Goal: Task Accomplishment & Management: Complete application form

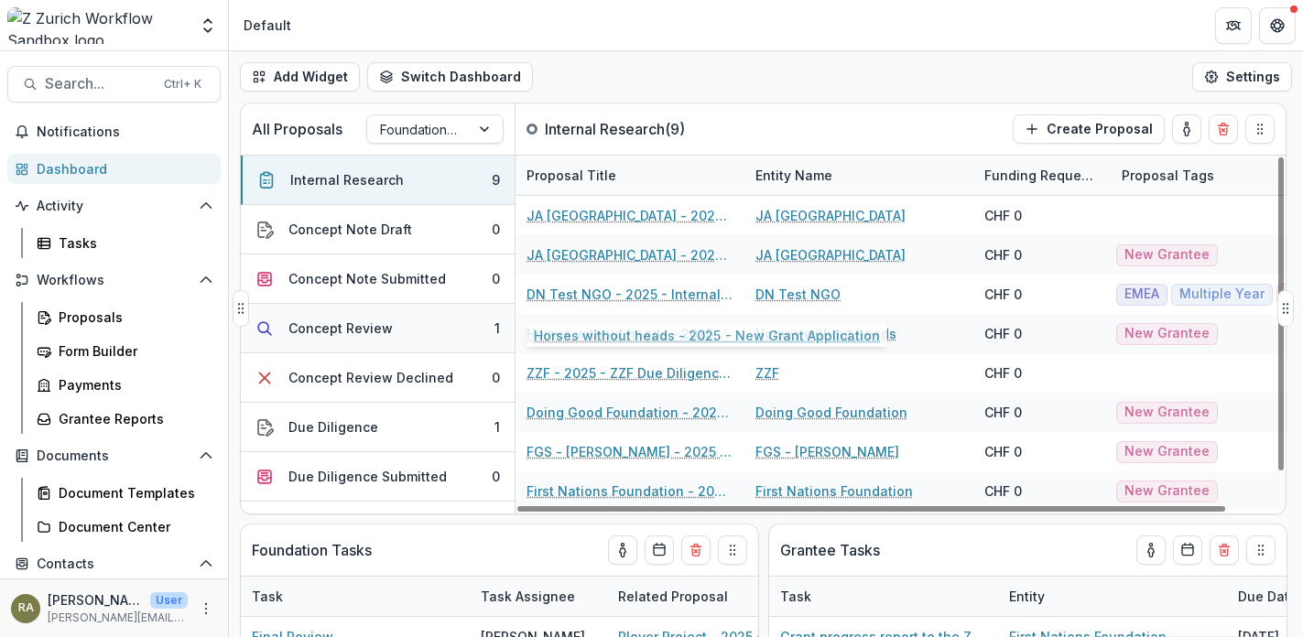
scroll to position [37, 0]
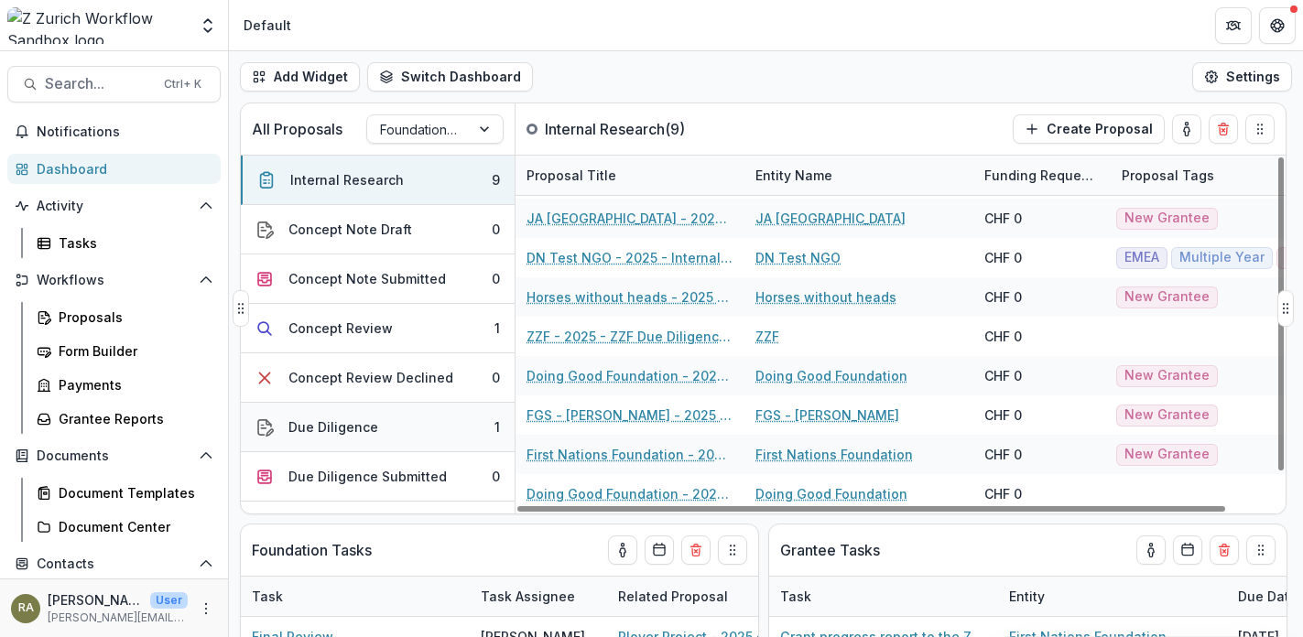
click at [375, 425] on button "Due Diligence 1" at bounding box center [378, 427] width 274 height 49
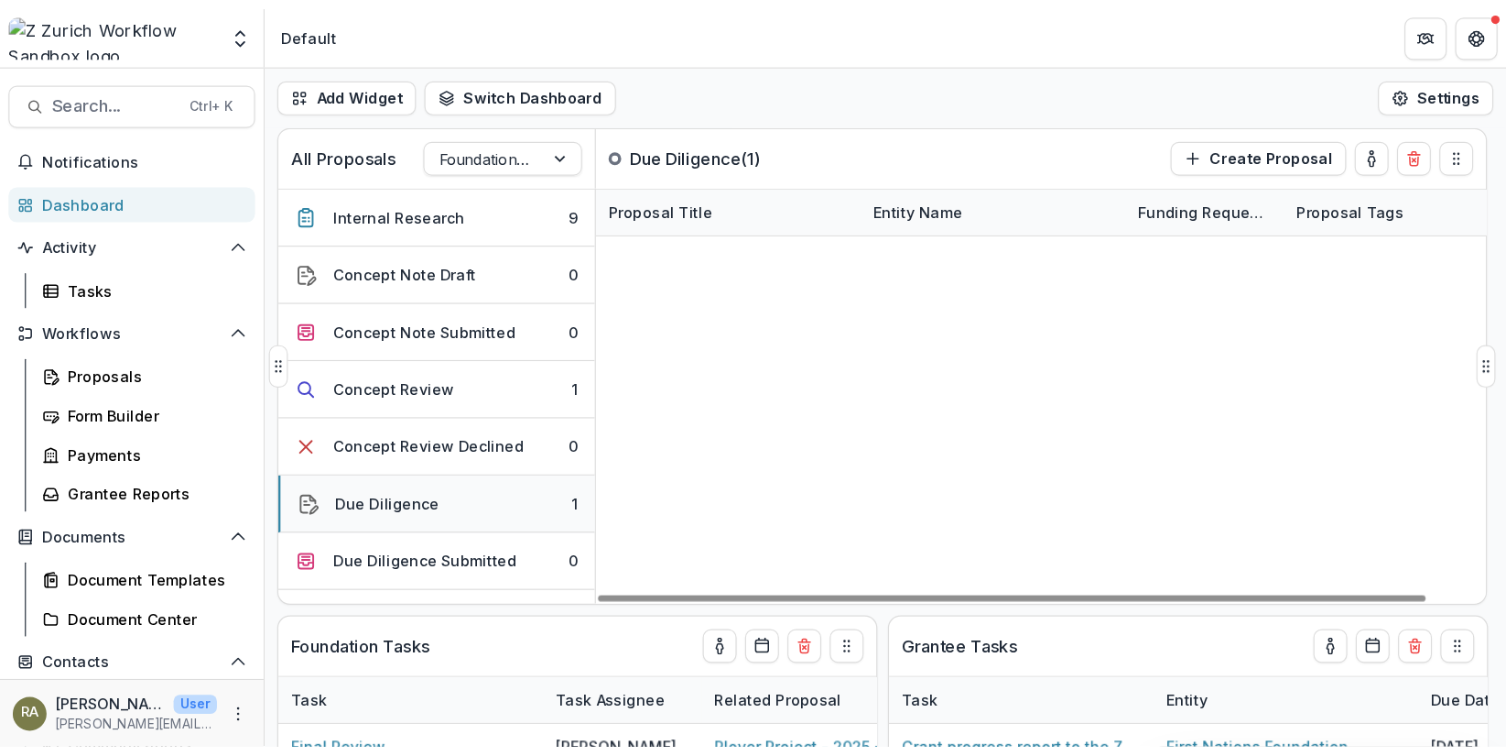
scroll to position [0, 0]
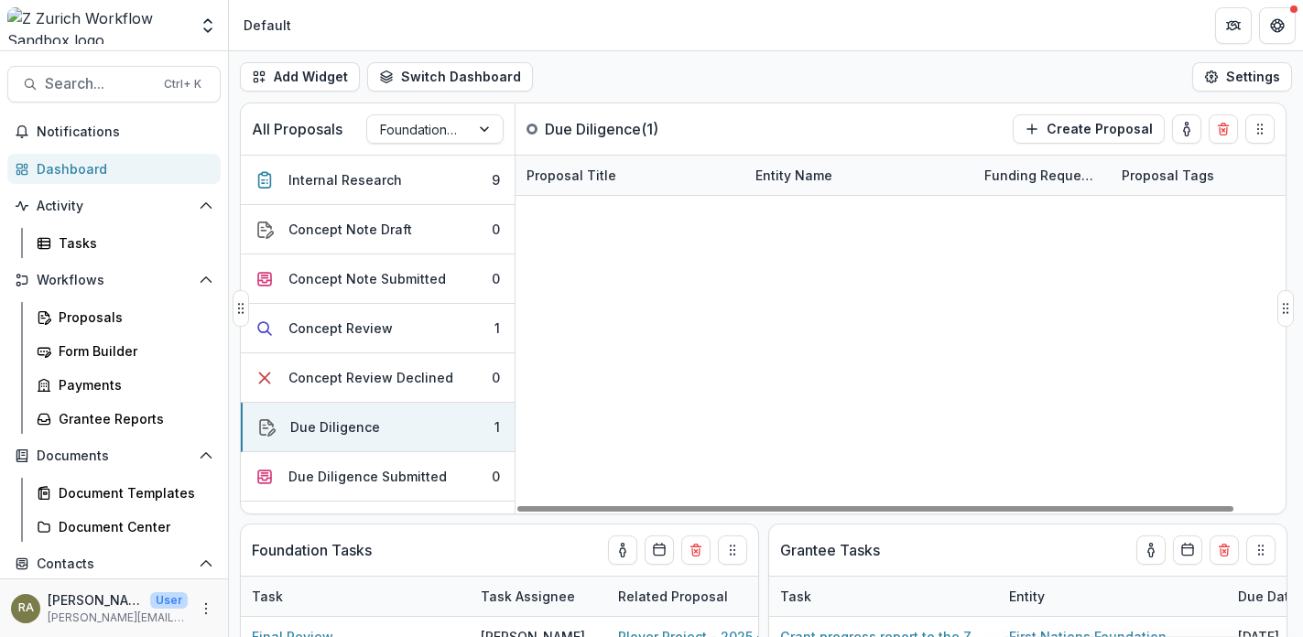
click at [625, 214] on link "JA [GEOGRAPHIC_DATA] - 2025 - Internal Research Form" at bounding box center [630, 215] width 207 height 19
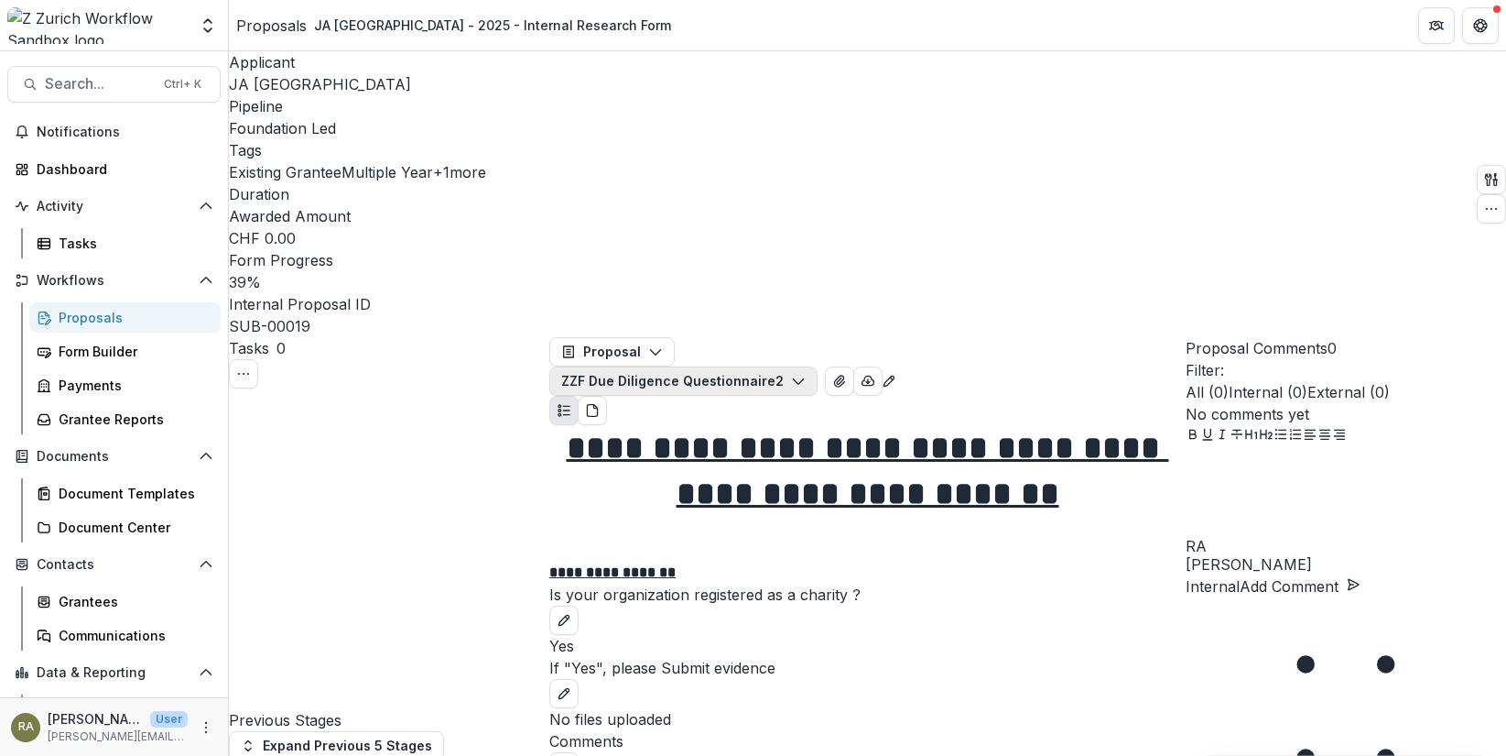
click at [806, 374] on icon "button" at bounding box center [798, 381] width 15 height 15
click at [1027, 561] on p "**********" at bounding box center [867, 572] width 636 height 22
click at [103, 489] on div "Document Templates" at bounding box center [132, 493] width 147 height 19
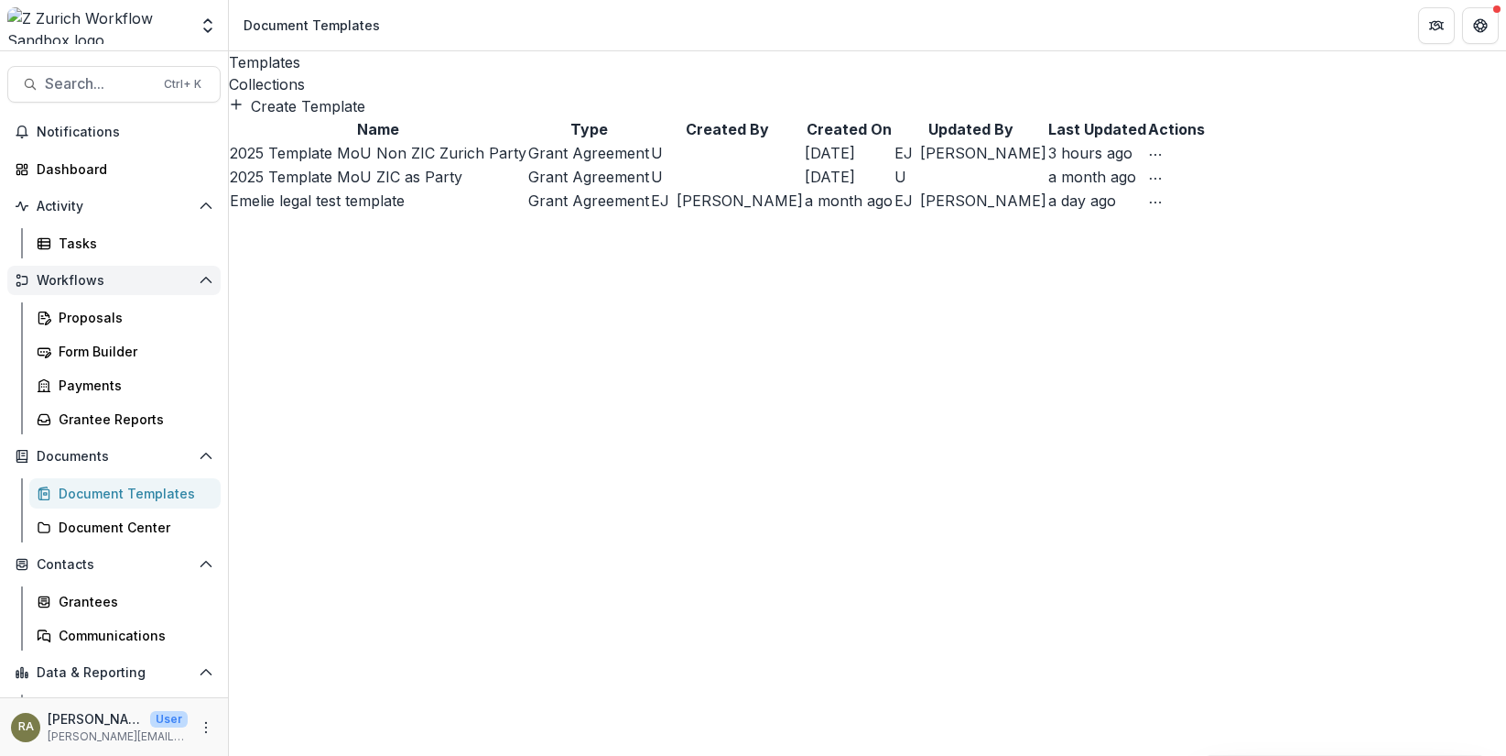
click at [68, 277] on span "Workflows" at bounding box center [114, 281] width 155 height 16
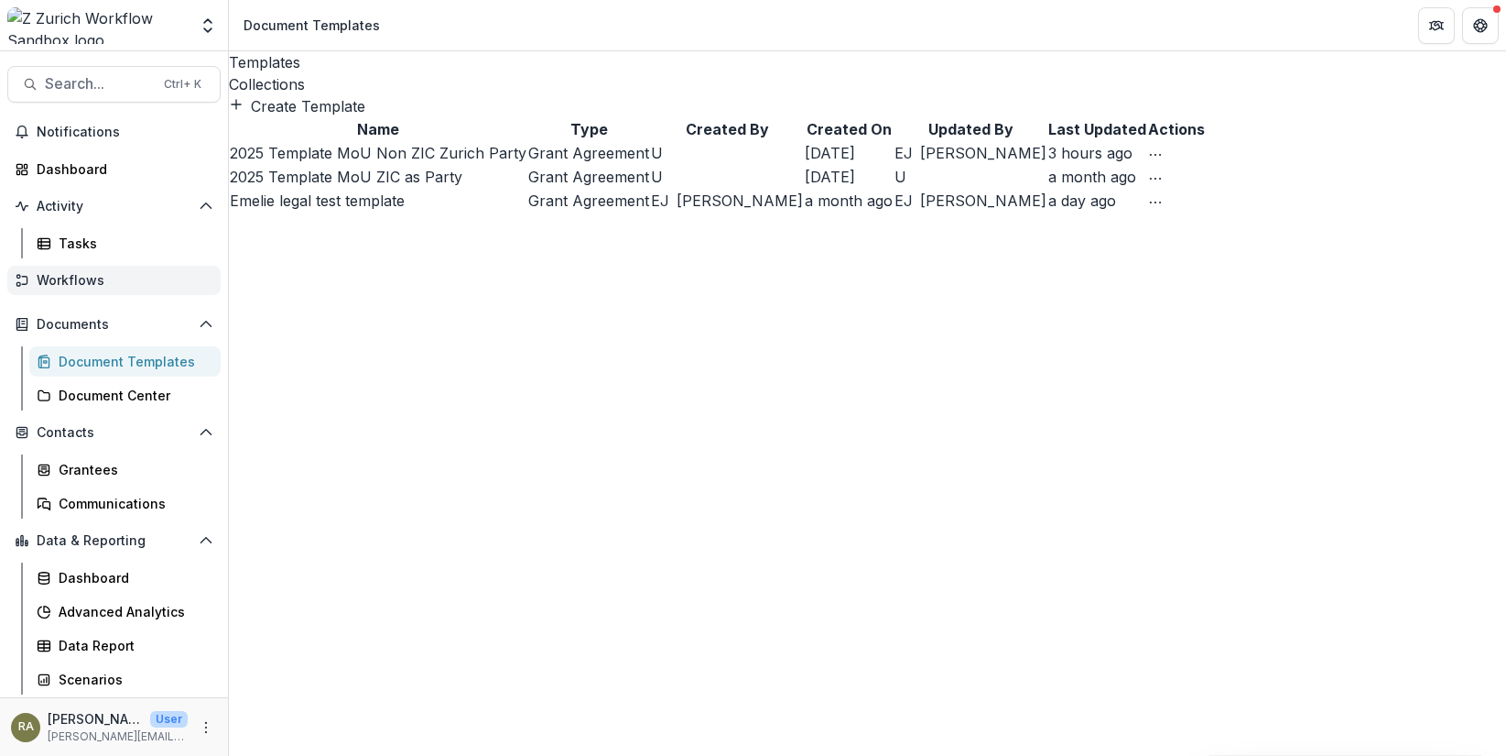
click at [68, 277] on span "Workflows" at bounding box center [121, 281] width 169 height 16
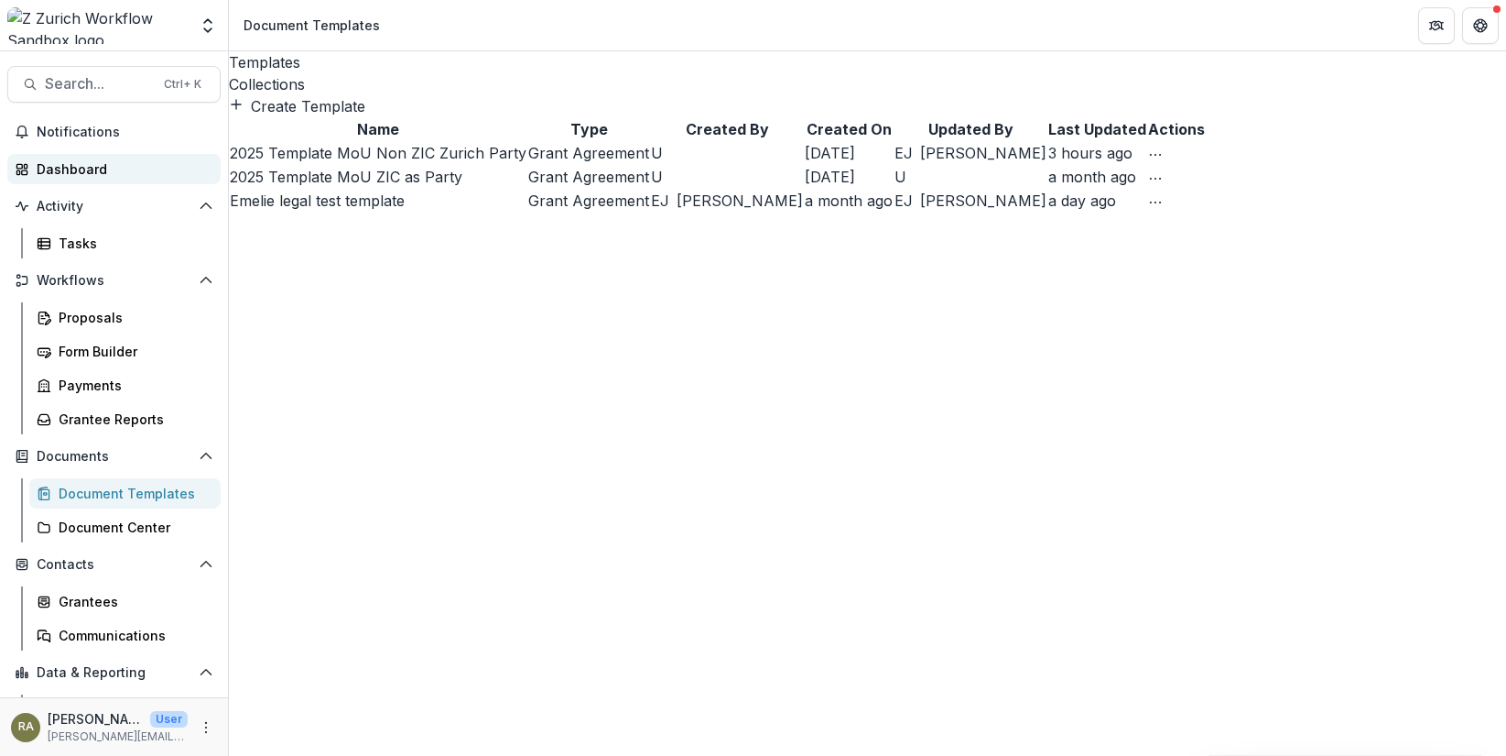
click at [84, 165] on div "Dashboard" at bounding box center [121, 168] width 169 height 19
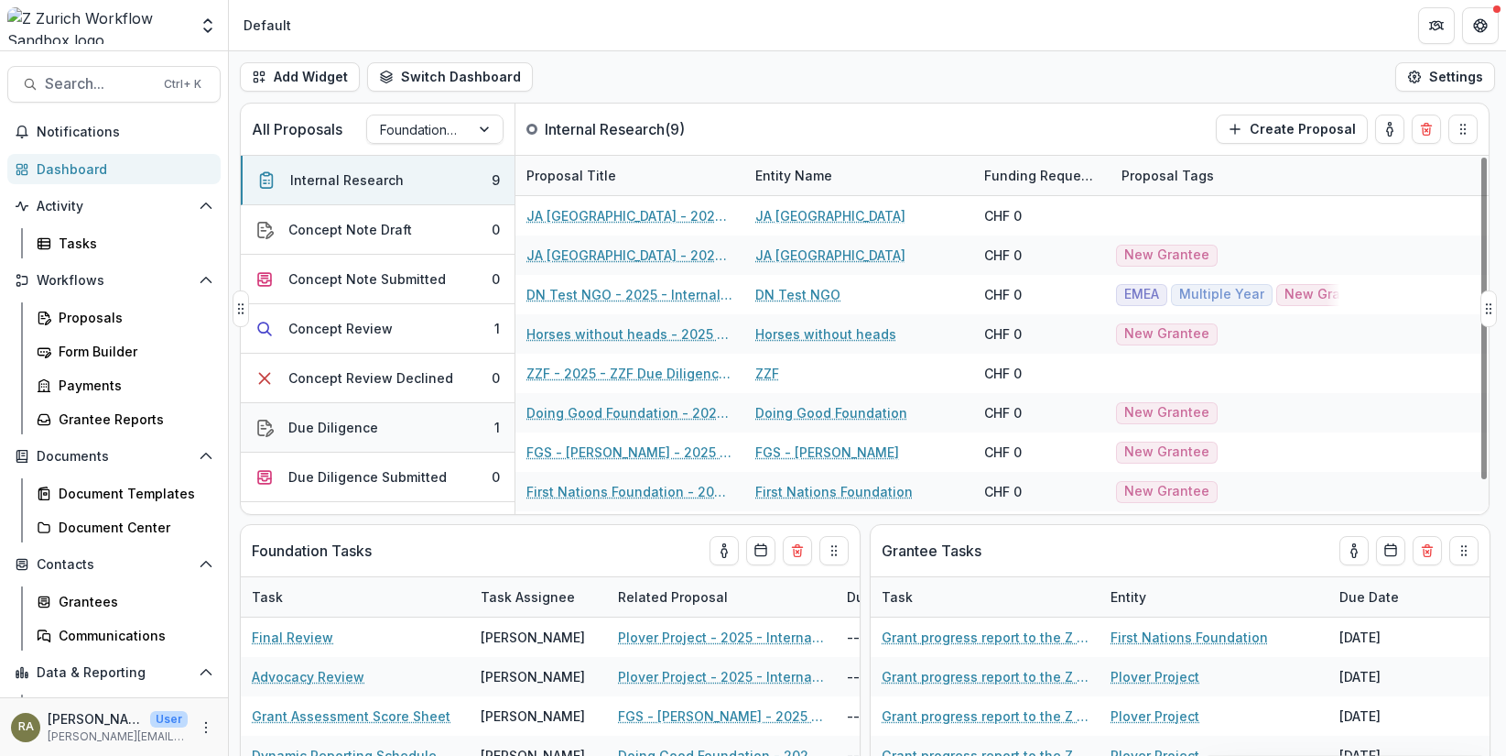
click at [364, 422] on div "Due Diligence" at bounding box center [333, 427] width 90 height 19
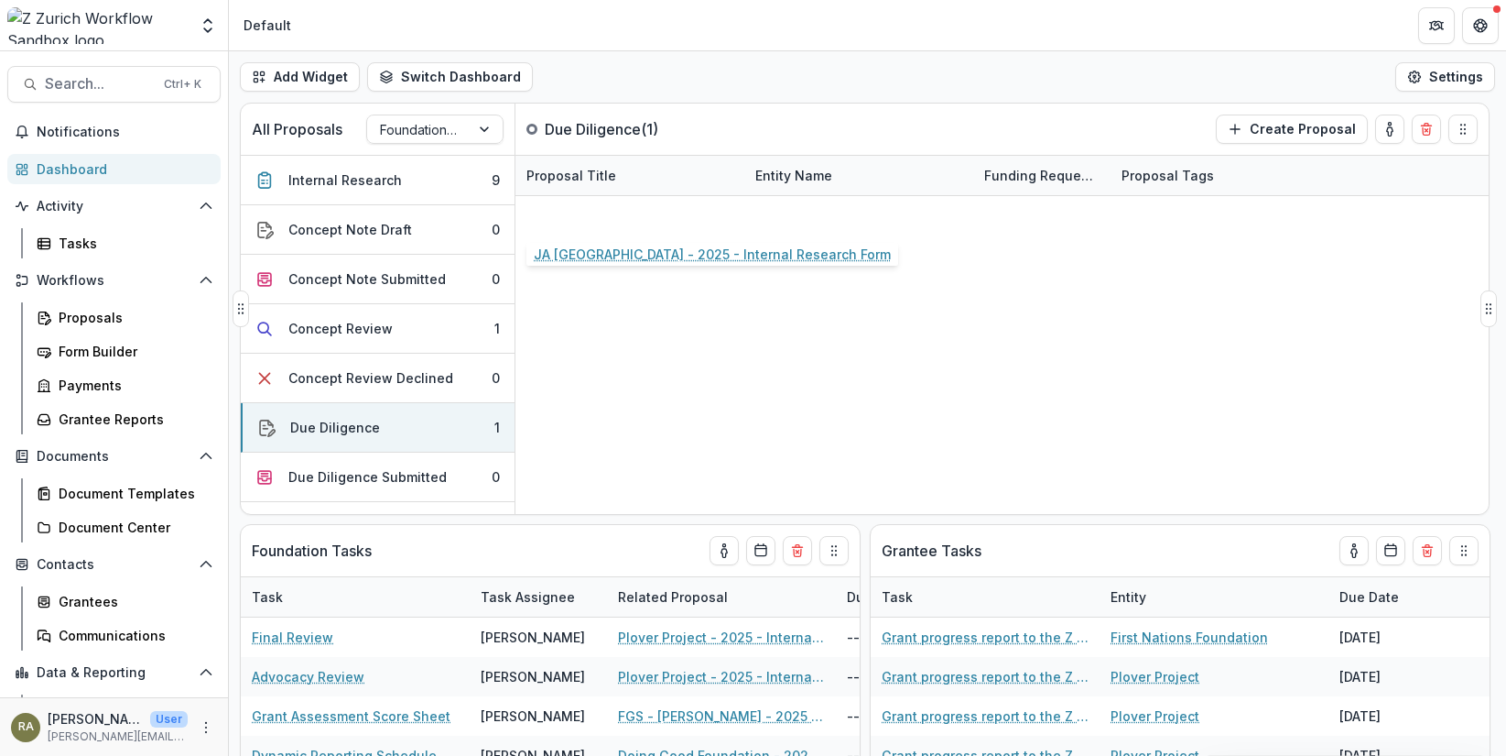
click at [642, 218] on link "JA [GEOGRAPHIC_DATA] - 2025 - Internal Research Form" at bounding box center [630, 215] width 207 height 19
